Goal: Check status

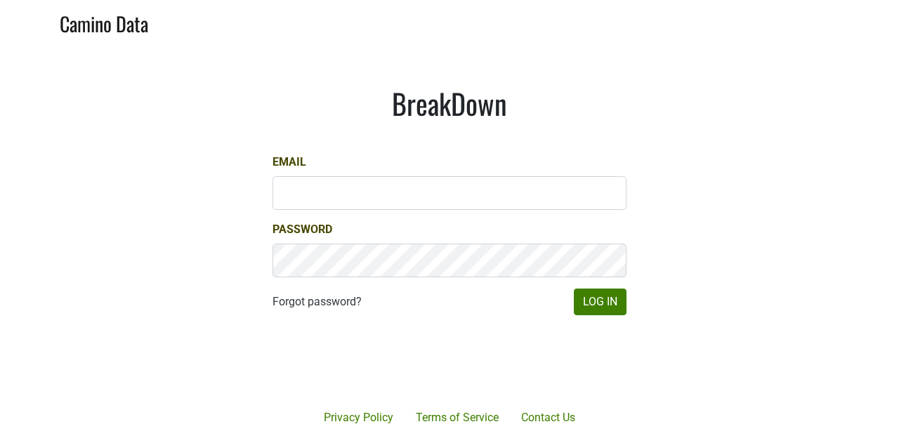
click at [315, 169] on div "Email" at bounding box center [449, 182] width 354 height 56
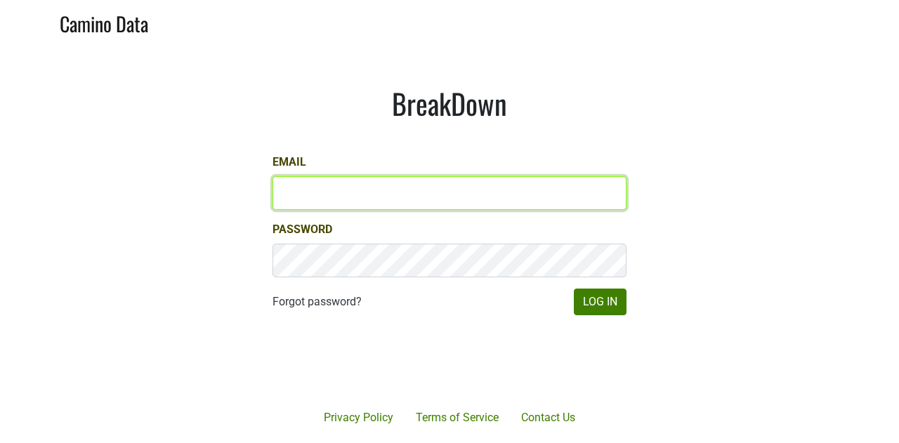
click at [301, 190] on input "Email" at bounding box center [449, 193] width 354 height 34
click at [609, 442] on com-1password-button at bounding box center [449, 443] width 899 height 0
click at [366, 202] on input "Email" at bounding box center [449, 193] width 354 height 34
type input "jake@colgincellars.com"
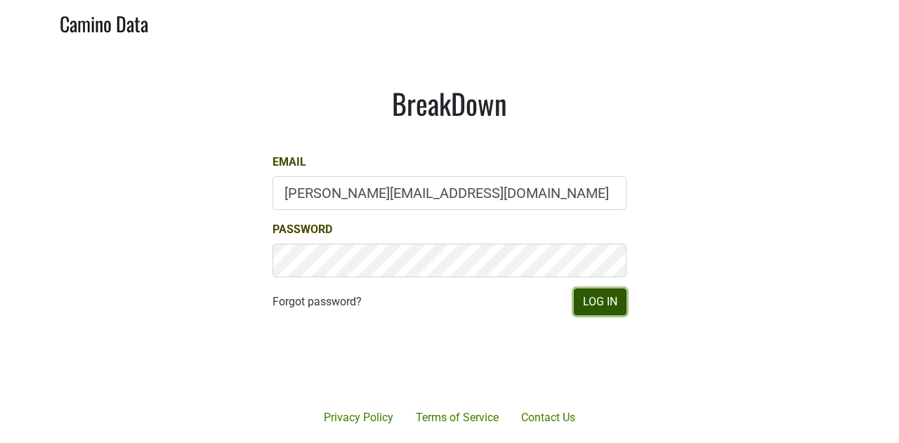
click at [590, 301] on button "Log In" at bounding box center [600, 302] width 53 height 27
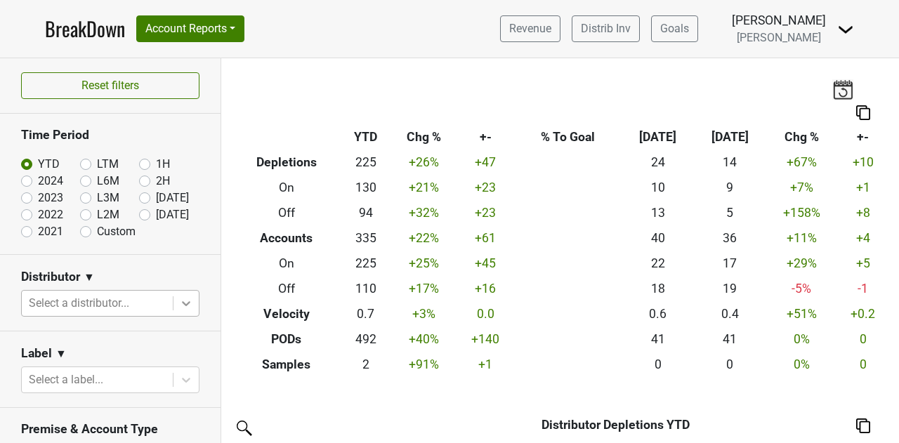
click at [179, 308] on icon at bounding box center [186, 303] width 14 height 14
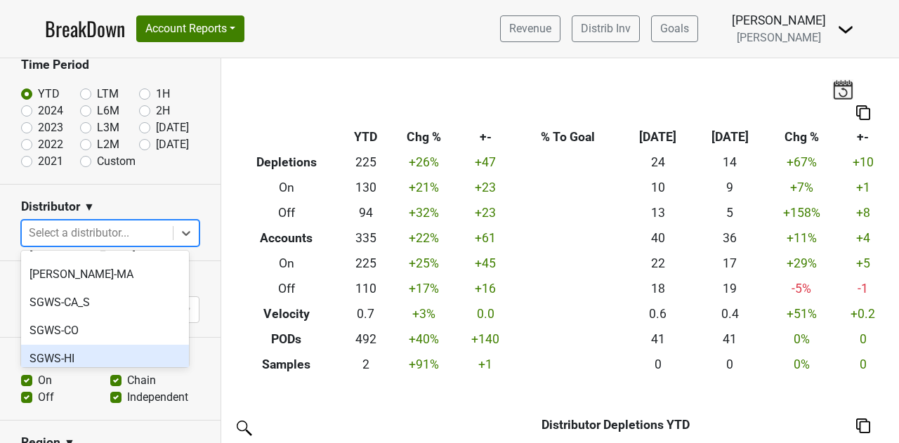
scroll to position [351, 0]
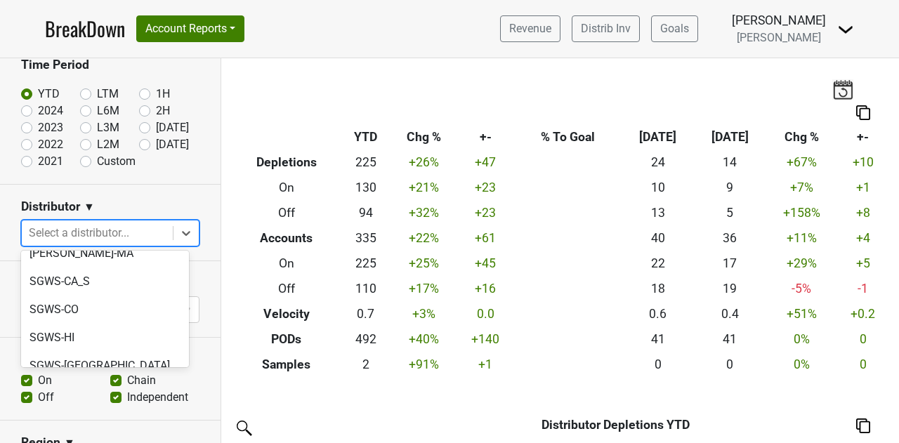
click at [102, 380] on div "SGWS-NV" at bounding box center [105, 394] width 168 height 28
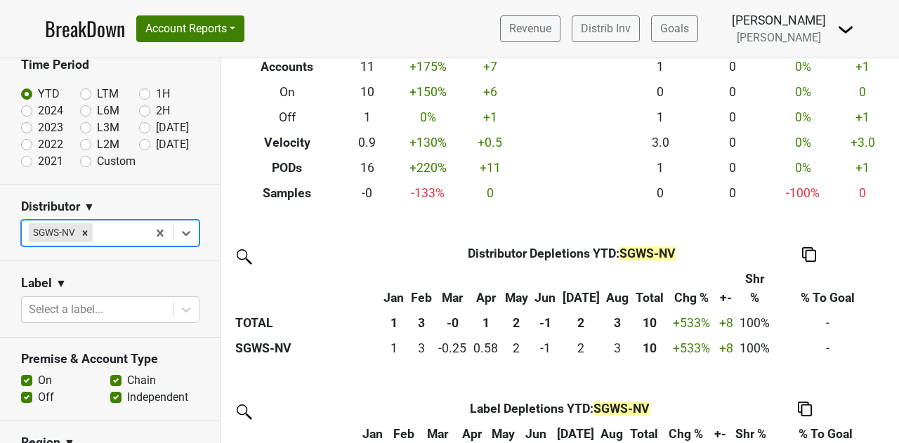
scroll to position [0, 0]
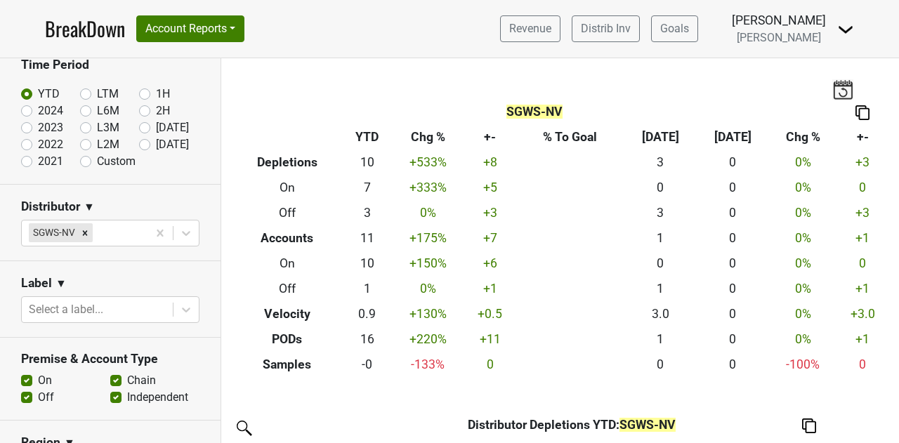
click at [38, 111] on label "2024" at bounding box center [50, 111] width 25 height 17
click at [26, 111] on input "2024" at bounding box center [49, 110] width 56 height 14
radio input "true"
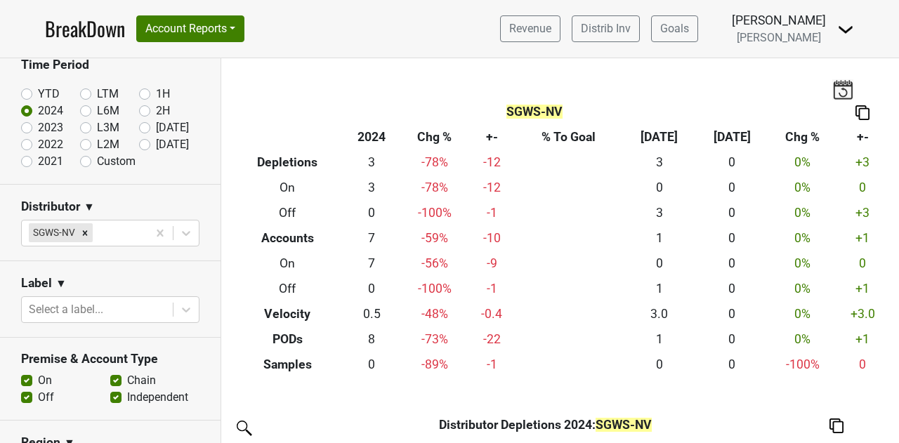
click at [855, 108] on img at bounding box center [862, 112] width 14 height 15
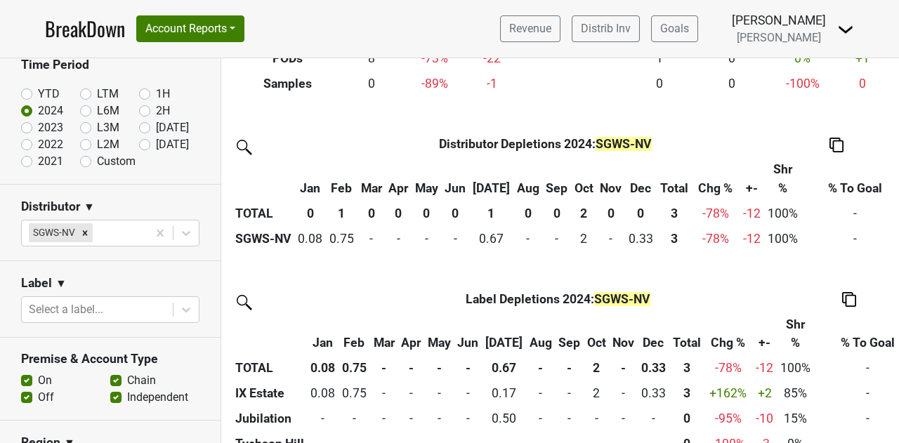
scroll to position [341, 0]
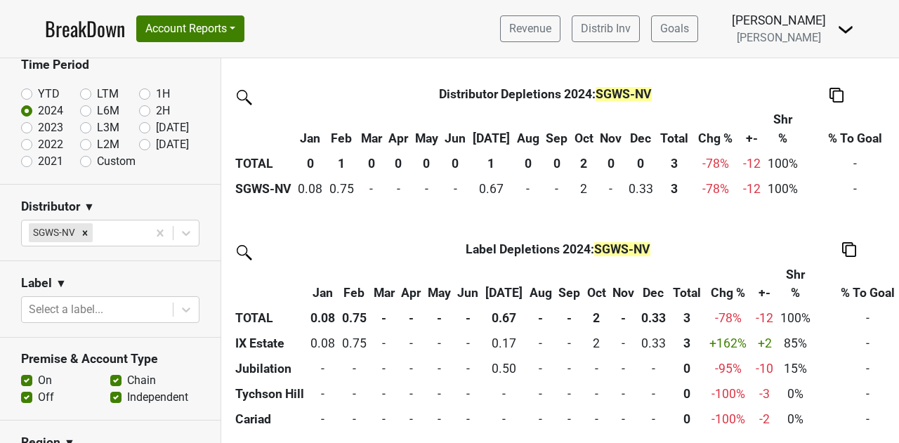
click at [38, 126] on label "2023" at bounding box center [50, 127] width 25 height 17
click at [38, 126] on input "2023" at bounding box center [49, 126] width 56 height 14
radio input "true"
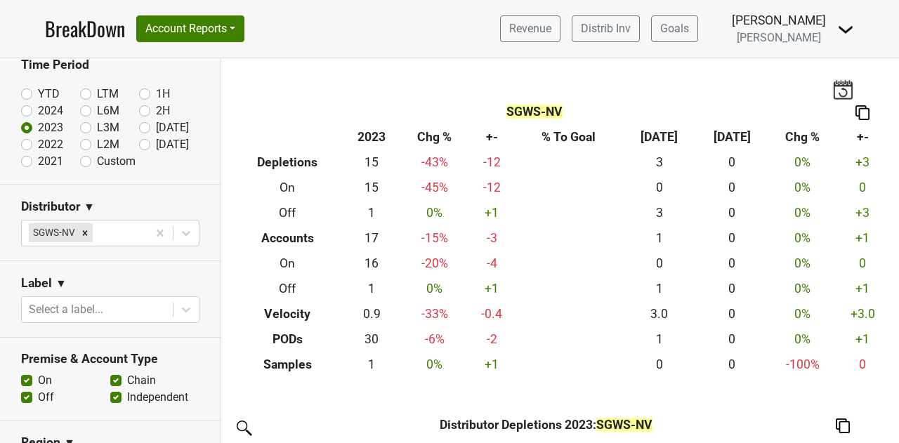
click at [38, 109] on label "2024" at bounding box center [50, 111] width 25 height 17
click at [31, 109] on input "2024" at bounding box center [49, 110] width 56 height 14
radio input "true"
click at [38, 124] on label "2023" at bounding box center [50, 127] width 25 height 17
click at [30, 124] on input "2023" at bounding box center [49, 126] width 56 height 14
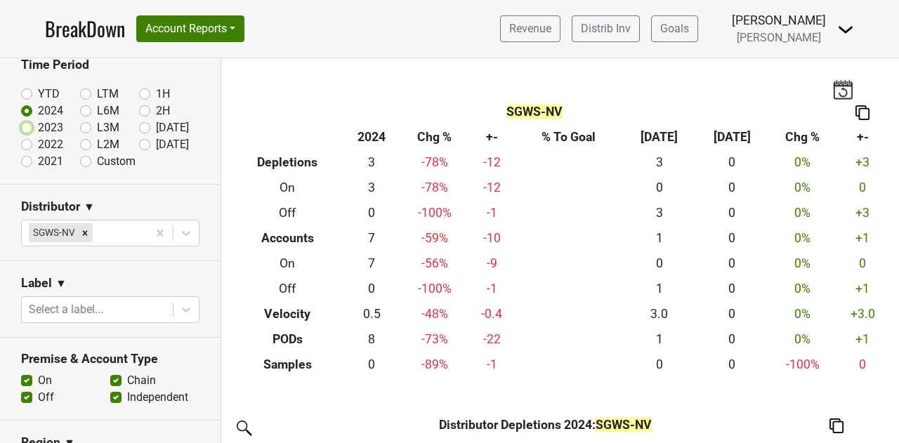
radio input "true"
click at [38, 143] on label "2022" at bounding box center [50, 144] width 25 height 17
click at [31, 143] on input "2022" at bounding box center [49, 143] width 56 height 14
radio input "true"
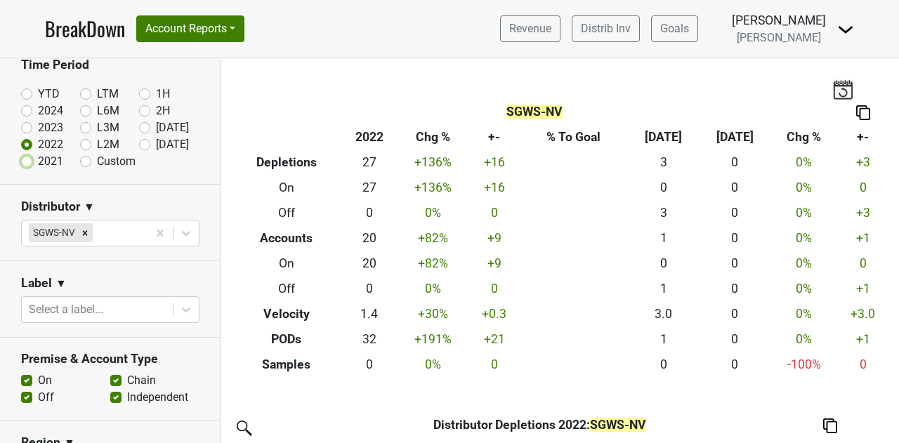
click at [35, 156] on input "2021" at bounding box center [49, 160] width 56 height 14
radio input "true"
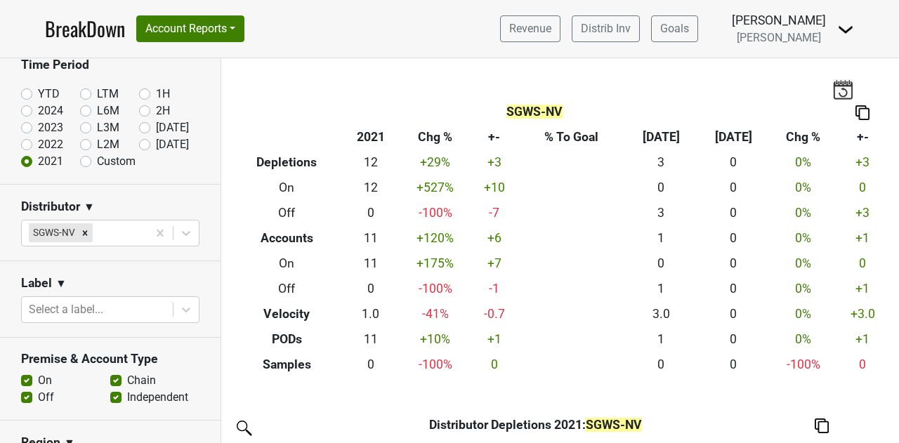
click at [39, 103] on label "2024" at bounding box center [50, 111] width 25 height 17
click at [39, 103] on input "2024" at bounding box center [49, 110] width 56 height 14
radio input "true"
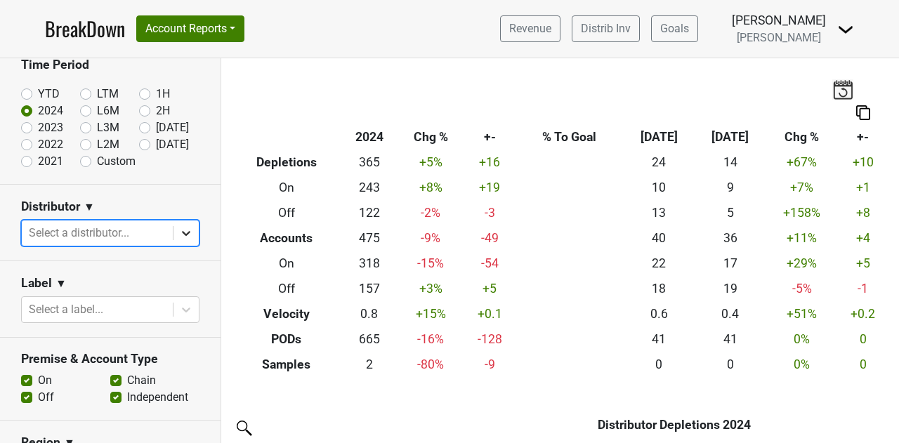
click at [179, 237] on icon at bounding box center [186, 233] width 14 height 14
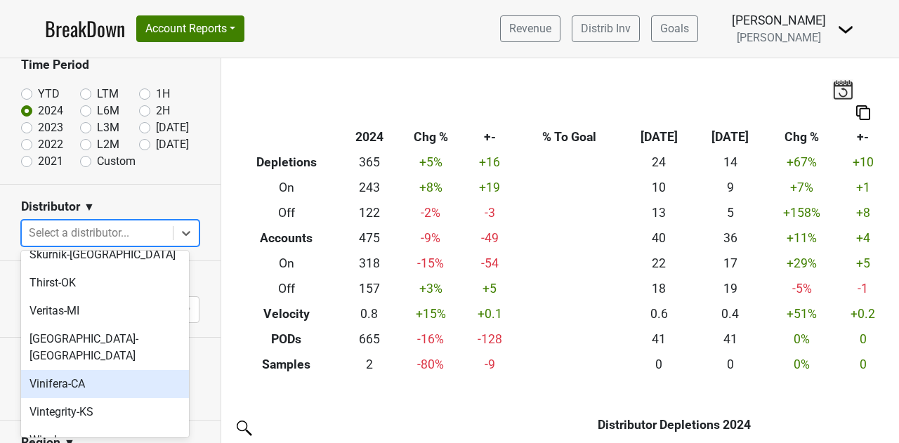
scroll to position [632, 0]
click at [113, 369] on div "Vinifera-CA" at bounding box center [105, 383] width 168 height 28
